Goal: Find specific page/section: Find specific page/section

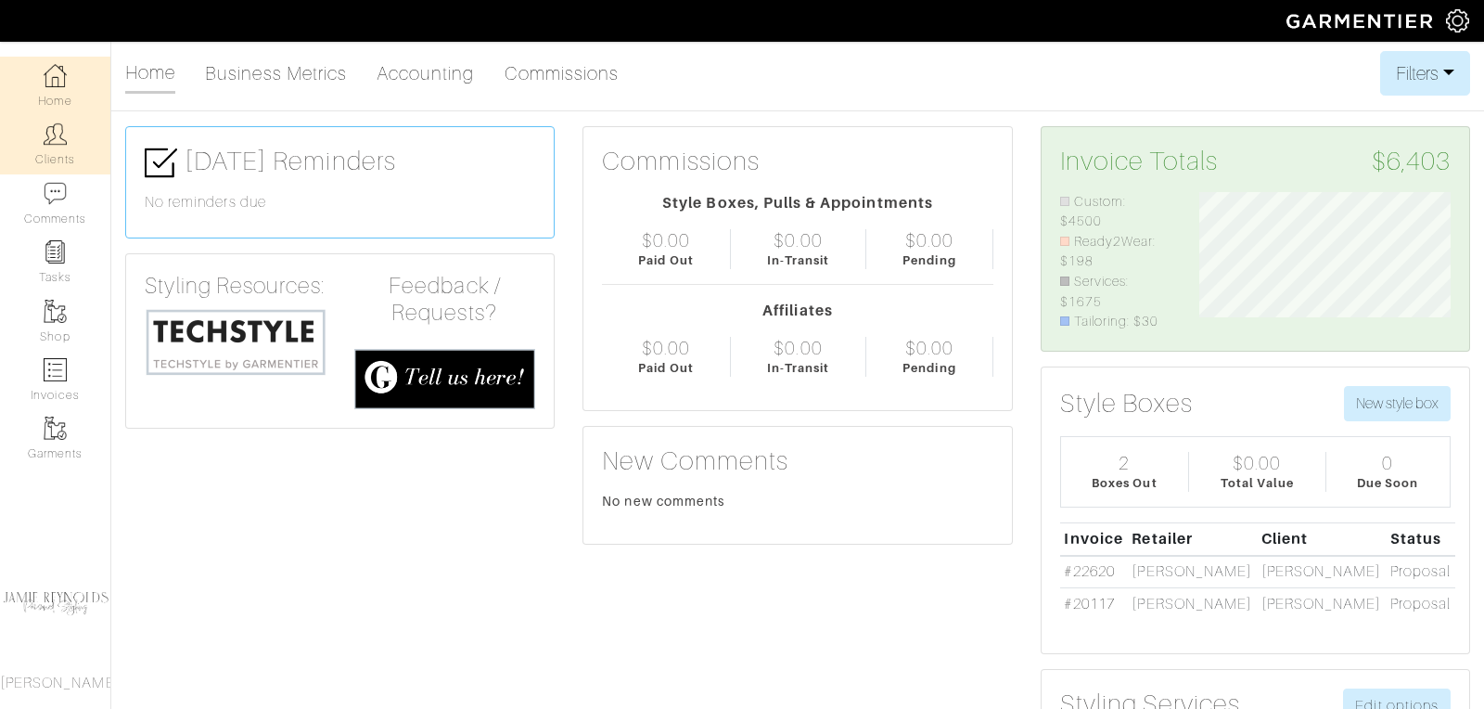
scroll to position [125, 279]
click at [68, 159] on link "Clients" at bounding box center [55, 144] width 110 height 58
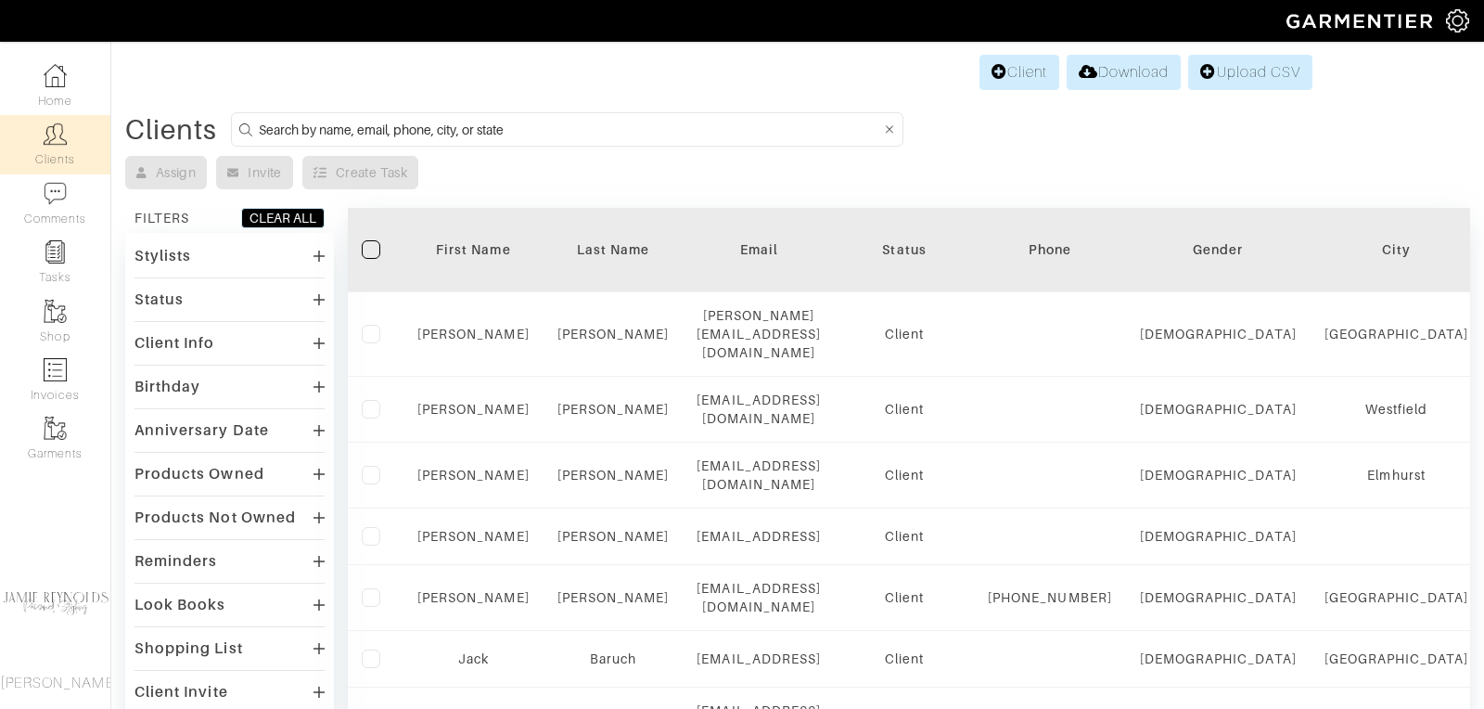
click at [416, 125] on input at bounding box center [570, 129] width 622 height 23
type input "andrew hendrie"
click at [392, 121] on input "andrew hendrie" at bounding box center [570, 129] width 622 height 23
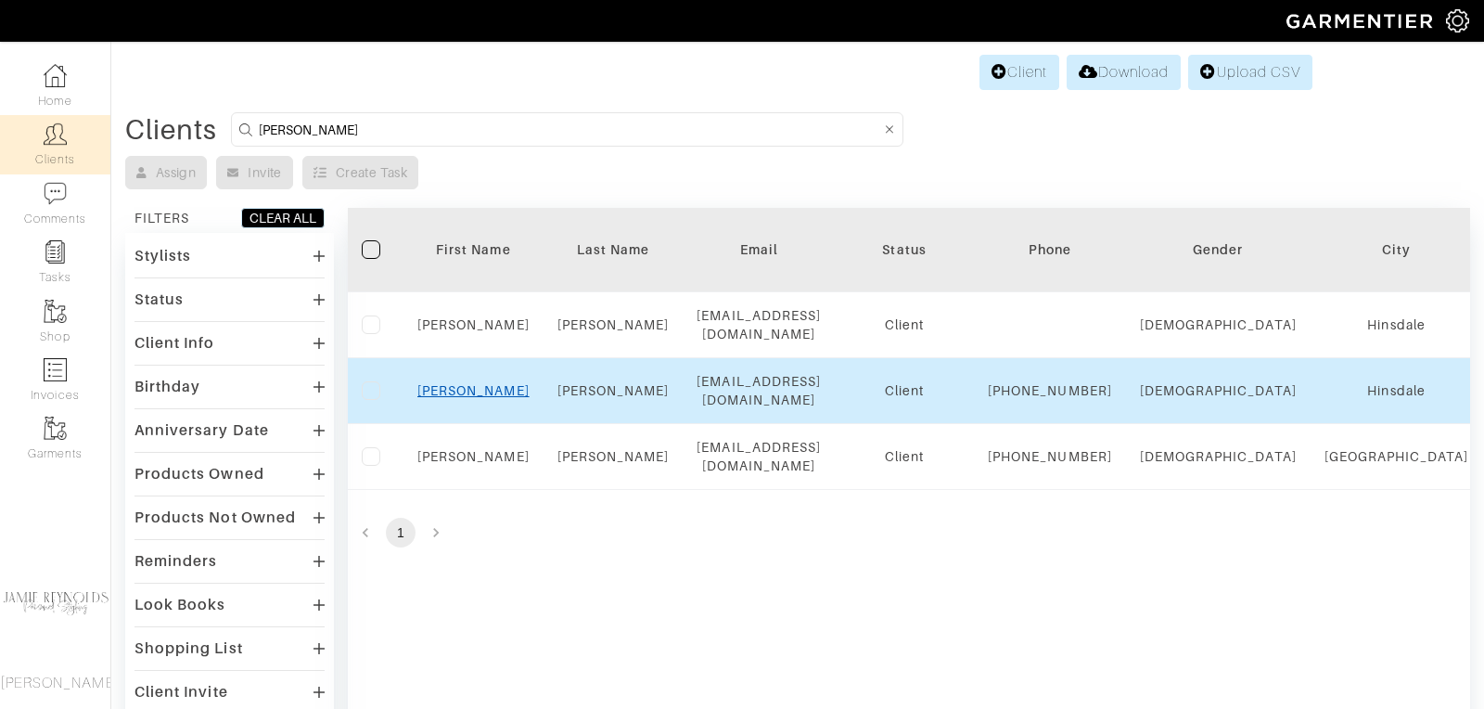
click at [475, 383] on link "Andrew" at bounding box center [473, 390] width 112 height 15
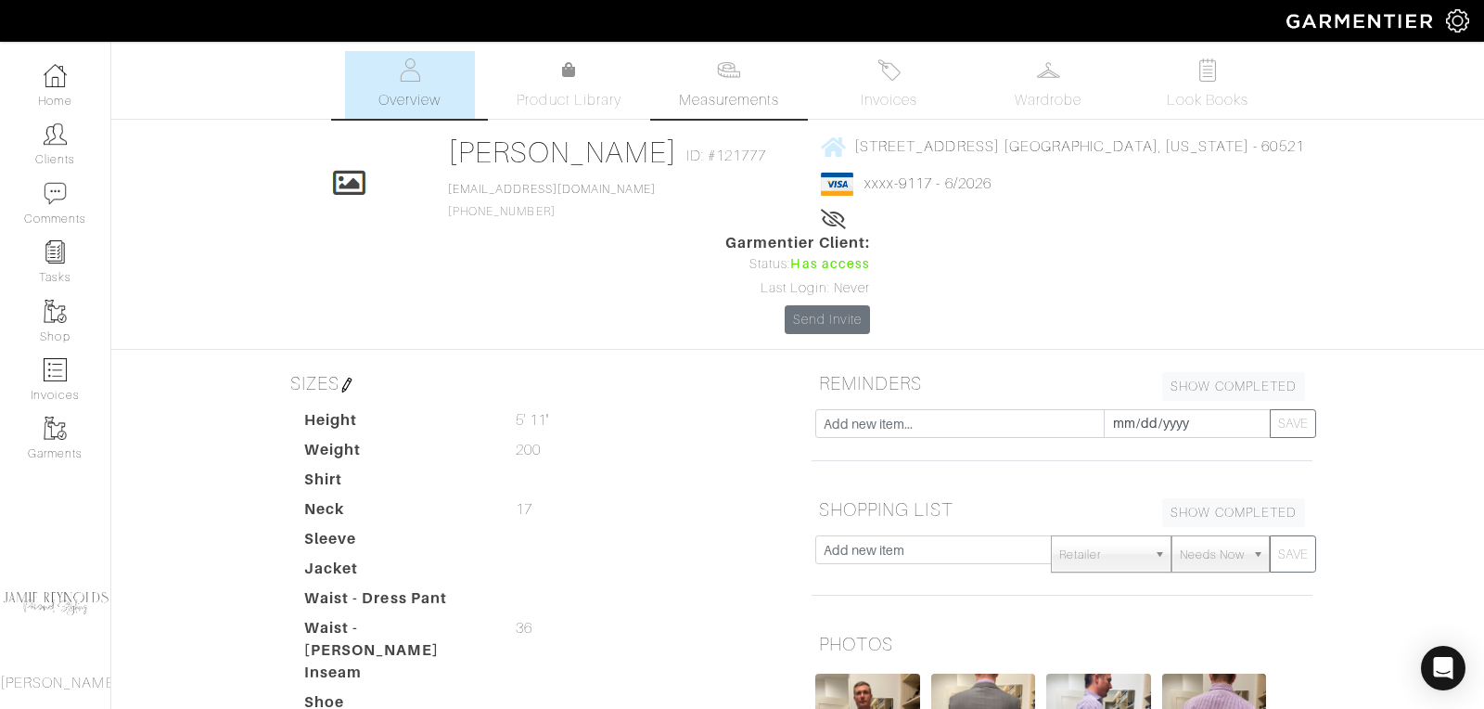
click at [725, 90] on span "Measurements" at bounding box center [729, 100] width 101 height 22
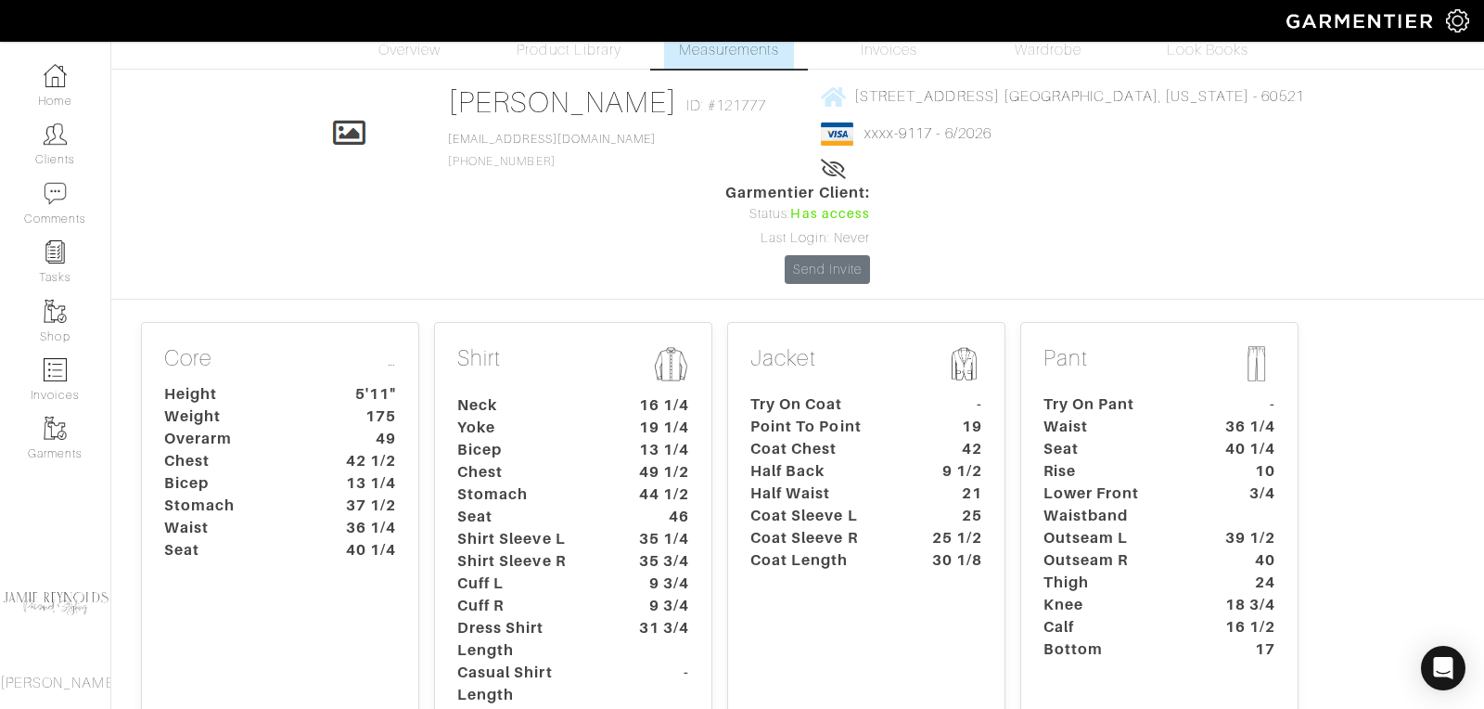
scroll to position [51, 0]
click at [777, 548] on dt "Coat Length" at bounding box center [823, 559] width 173 height 22
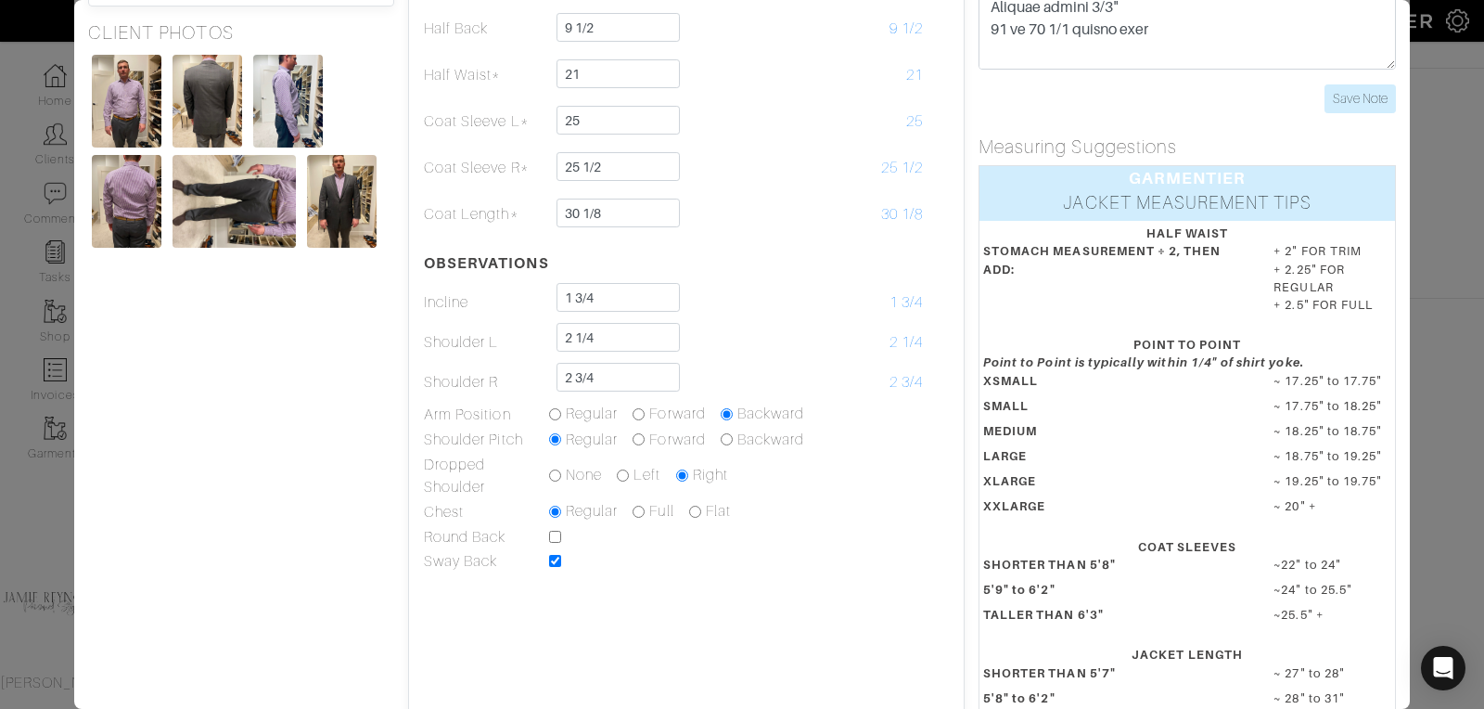
scroll to position [334, 0]
